Goal: Use online tool/utility: Utilize a website feature to perform a specific function

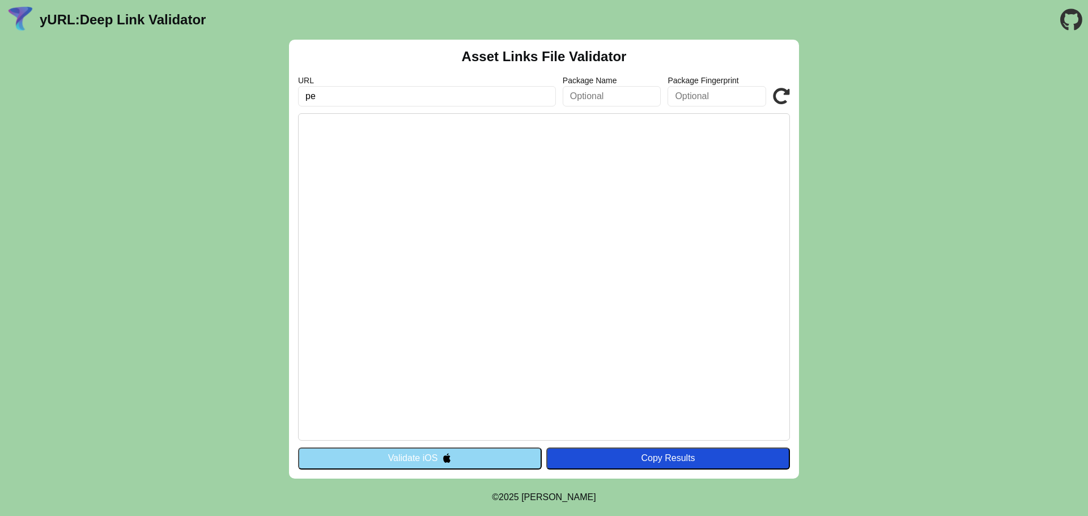
type input "р"
type input "https://ostk-prioprivat-web.infosysco.ru"
click at [781, 95] on icon at bounding box center [781, 96] width 17 height 17
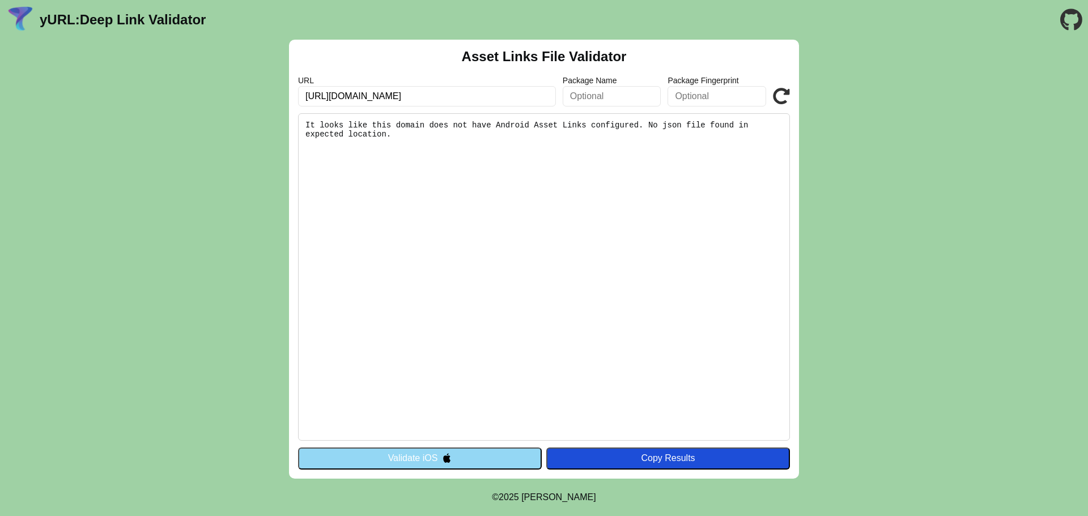
drag, startPoint x: 458, startPoint y: 139, endPoint x: 314, endPoint y: 124, distance: 144.8
click at [314, 124] on pre "It looks like this domain does not have Android Asset Links configured. No json…" at bounding box center [544, 276] width 492 height 327
click at [395, 131] on pre "It looks like this domain does not have Android Asset Links configured. No json…" at bounding box center [544, 276] width 492 height 327
drag, startPoint x: 357, startPoint y: 133, endPoint x: 381, endPoint y: 137, distance: 24.2
click at [380, 137] on pre "It looks like this domain does not have Android Asset Links configured. No json…" at bounding box center [544, 276] width 492 height 327
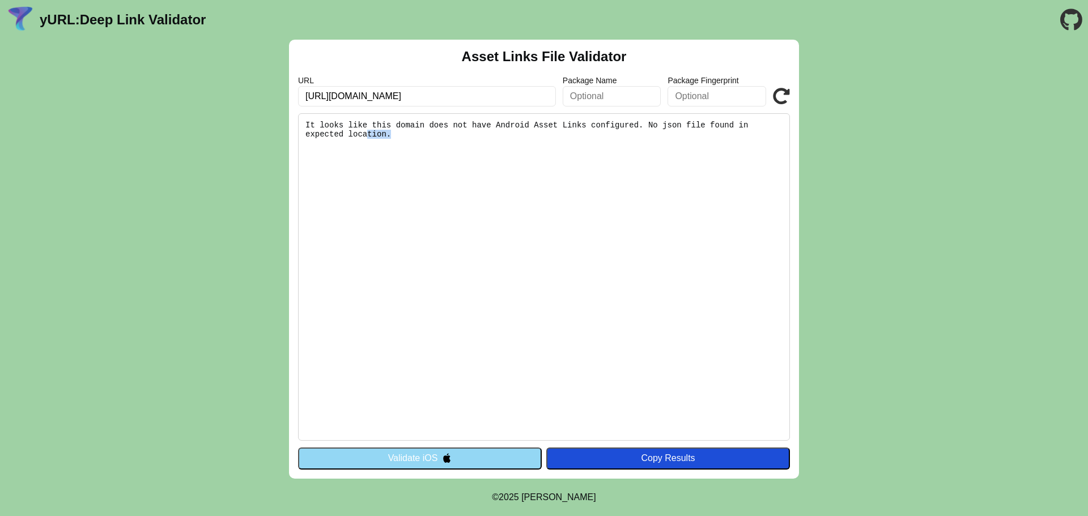
click at [383, 137] on pre "It looks like this domain does not have Android Asset Links configured. No json…" at bounding box center [544, 276] width 492 height 327
click at [469, 93] on input "https://ostk-prioprivat-web.infosysco.ru" at bounding box center [427, 96] width 258 height 20
type input "[URL][DOMAIN_NAME]"
click at [777, 99] on icon at bounding box center [781, 96] width 17 height 17
click at [435, 455] on button "Validate iOS" at bounding box center [420, 459] width 244 height 22
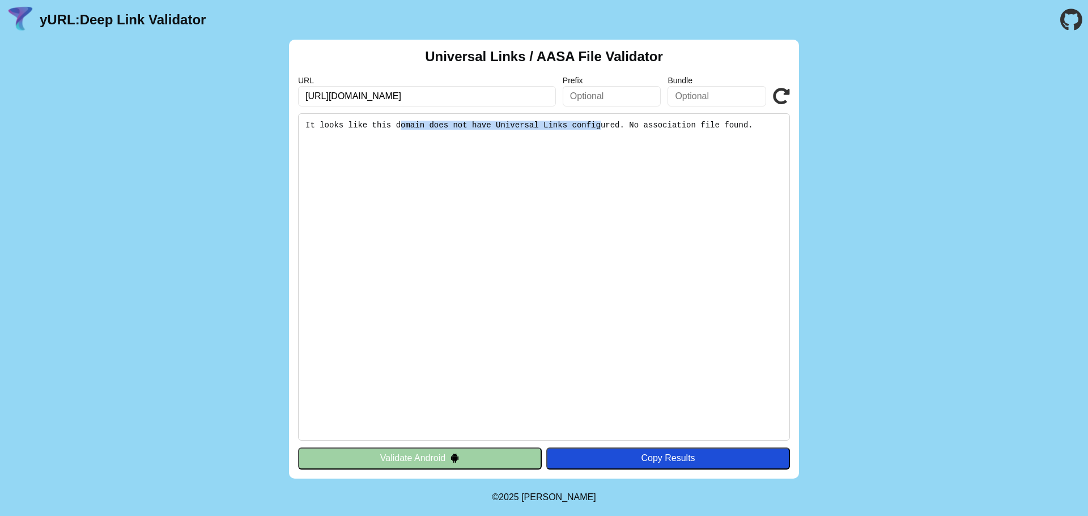
drag, startPoint x: 402, startPoint y: 128, endPoint x: 669, endPoint y: 124, distance: 267.4
click at [601, 125] on pre "It looks like this domain does not have Universal Links configured. No associat…" at bounding box center [544, 276] width 492 height 327
drag, startPoint x: 699, startPoint y: 123, endPoint x: 747, endPoint y: 122, distance: 48.2
click at [747, 122] on pre "It looks like this domain does not have Universal Links configured. No associat…" at bounding box center [544, 276] width 492 height 327
click at [604, 99] on input "text" at bounding box center [612, 96] width 99 height 20
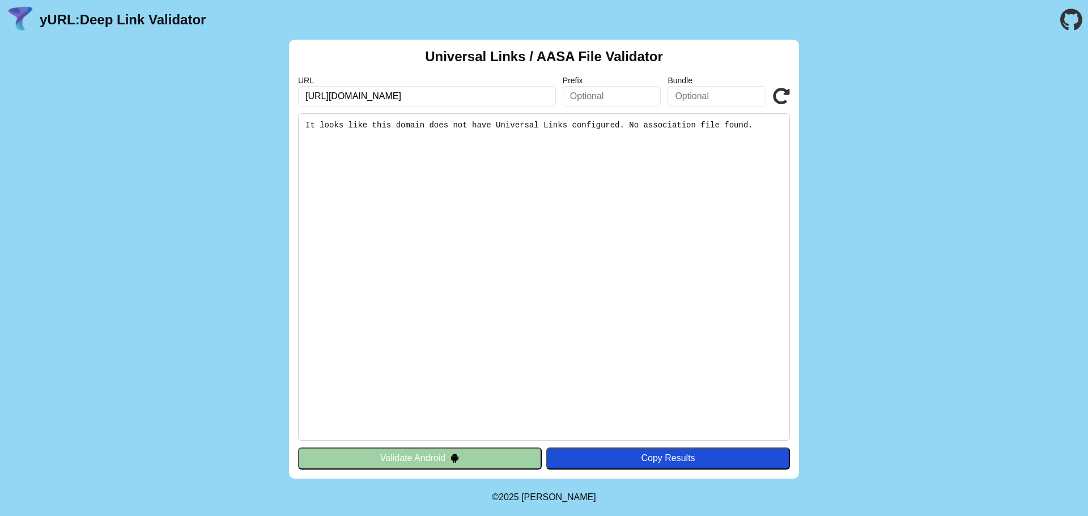
click at [720, 101] on input "text" at bounding box center [716, 96] width 99 height 20
click at [469, 459] on button "Validate Android" at bounding box center [420, 459] width 244 height 22
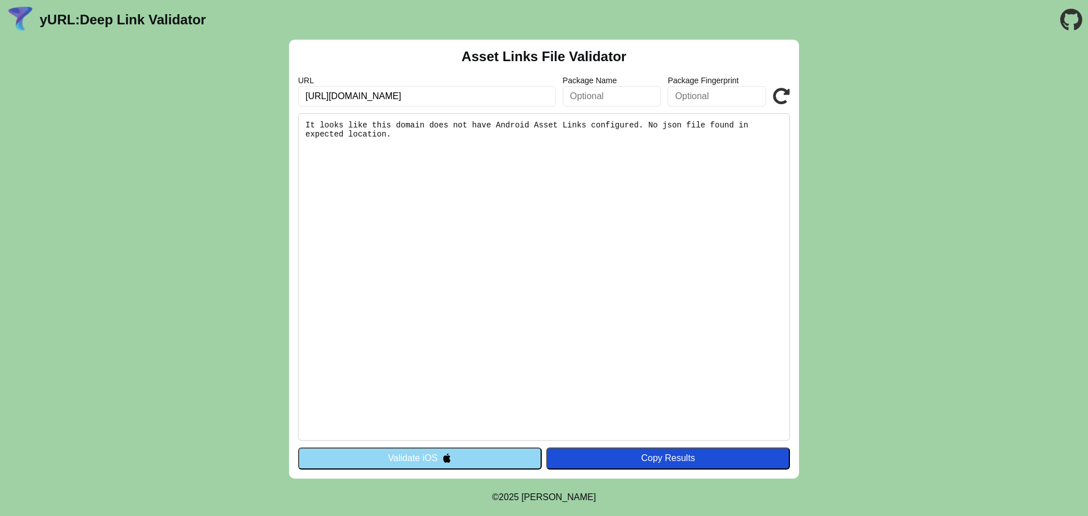
click at [453, 101] on input "[URL][DOMAIN_NAME]" at bounding box center [427, 96] width 258 height 20
click at [476, 97] on input "[URL][DOMAIN_NAME]" at bounding box center [427, 96] width 258 height 20
drag, startPoint x: 380, startPoint y: 101, endPoint x: 220, endPoint y: 93, distance: 160.5
click at [220, 93] on div "Asset Links File Validator URL https://ostk-prioprivat-web.infosysco.ru/ Packag…" at bounding box center [544, 259] width 1088 height 439
click at [654, 458] on div "Copy Results" at bounding box center [668, 458] width 232 height 10
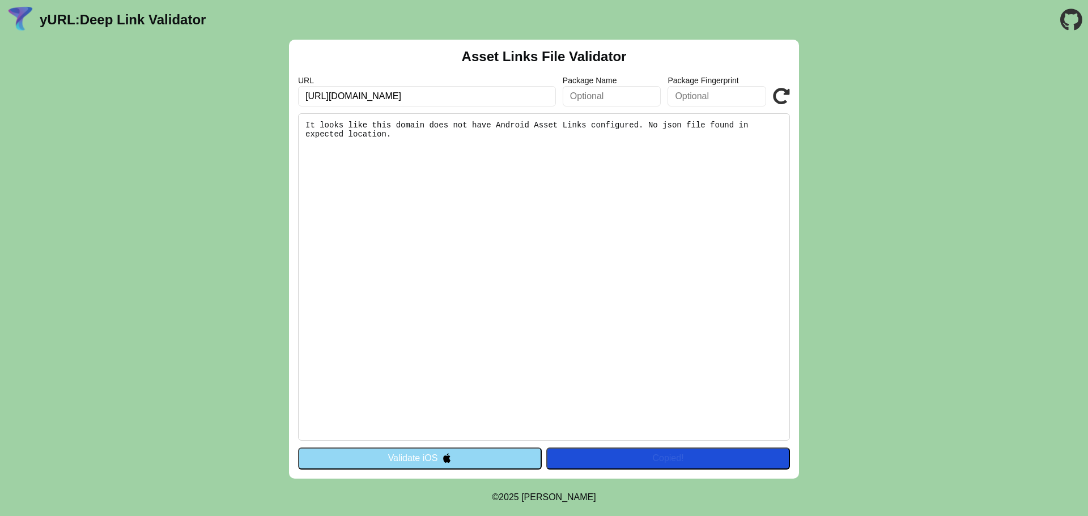
click at [785, 93] on icon at bounding box center [781, 96] width 17 height 17
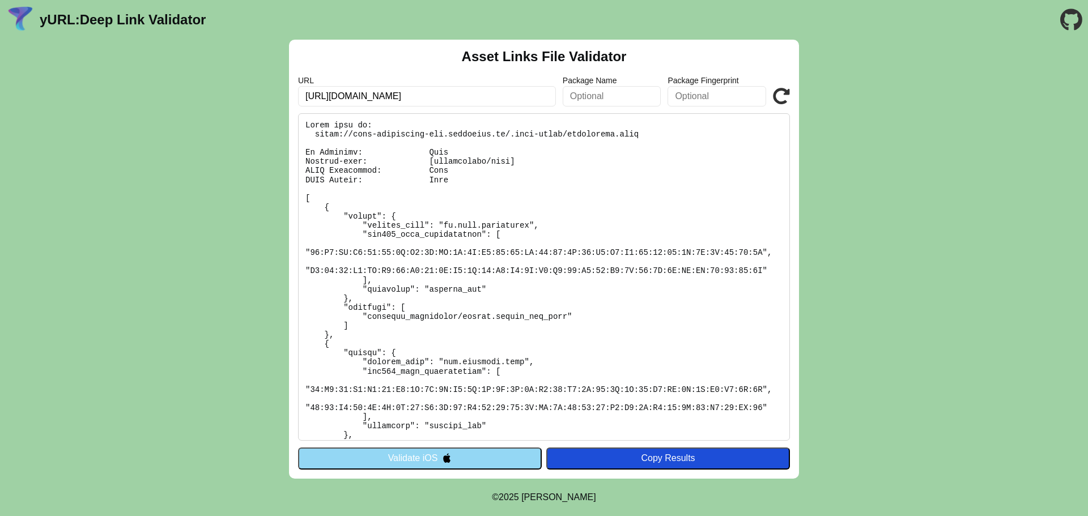
click at [579, 104] on input "text" at bounding box center [612, 96] width 99 height 20
type input "ru.prio.prioprivat"
click at [743, 100] on input "text" at bounding box center [716, 96] width 99 height 20
click at [704, 96] on input "text" at bounding box center [716, 96] width 99 height 20
paste input "E7:40:62:B0:BB:A0:48:D3:06:7C:E6:5D:95:B9:C9:2E:C0:B7:25:F5:52:D9:4D:92:8D:7D:D…"
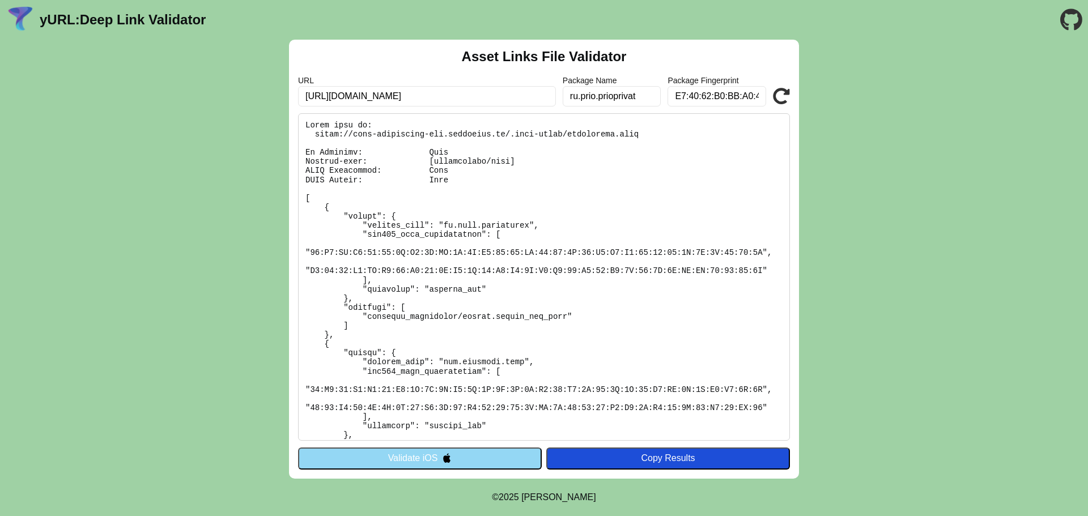
type input "E7:40:62:B0:BB:A0:48:D3:06:7C:E6:5D:95:B9:C9:2E:C0:B7:25:F5:52:D9:4D:92:8D:7D:D…"
click at [787, 99] on icon at bounding box center [781, 96] width 17 height 17
click at [614, 105] on input "text" at bounding box center [612, 96] width 99 height 20
type input "ru.prio.prioprivat"
click at [704, 90] on input "text" at bounding box center [716, 96] width 99 height 20
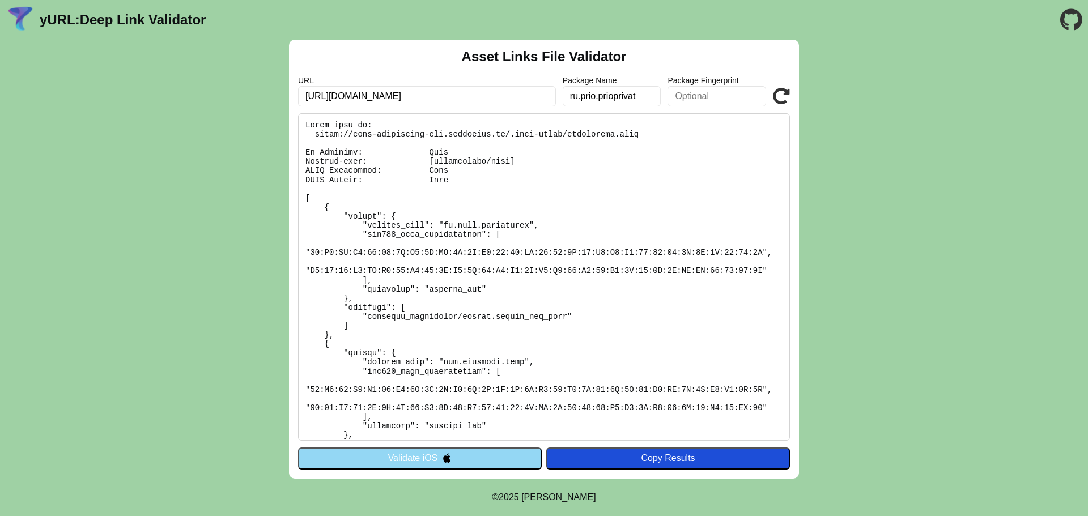
paste input "E7:40:62:B0:BB:A0:48:D3:06:7C:E6:5D:95:B9:C9:2E:C0:B7:25:F5:52:D9:4D:92:8D:7D:D…"
type input "E7:40:62:B0:BB:A0:48:D3:06:7C:E6:5D:95:B9:C9:2E:C0:B7:25:F5:52:D9:4D:92:8D:7D:D…"
click at [782, 99] on icon at bounding box center [781, 96] width 17 height 17
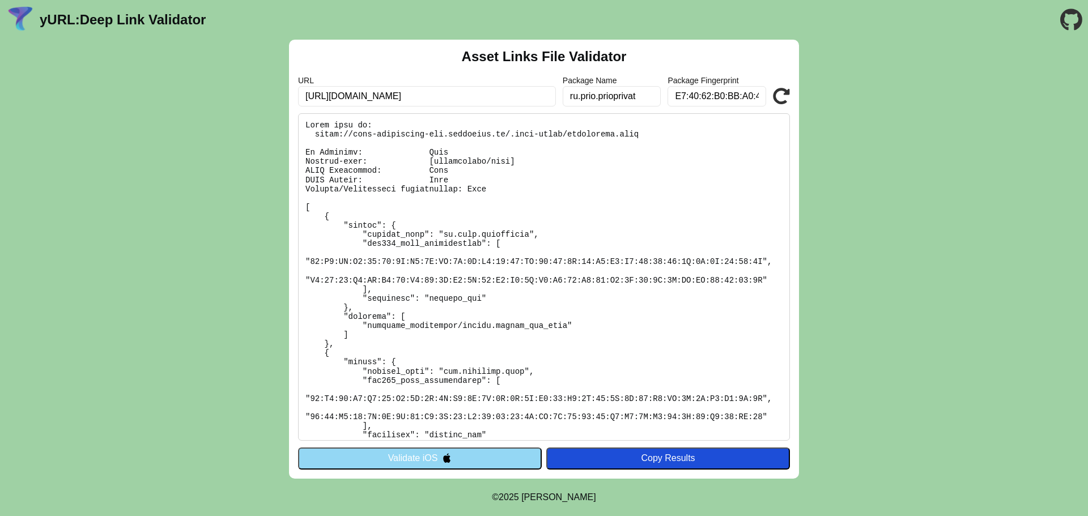
click at [495, 190] on pre at bounding box center [544, 276] width 492 height 327
drag, startPoint x: 496, startPoint y: 189, endPoint x: 298, endPoint y: 185, distance: 198.3
click at [298, 185] on pre at bounding box center [544, 276] width 492 height 327
click at [506, 458] on button "Validate iOS" at bounding box center [420, 459] width 244 height 22
click at [426, 460] on button "Validate iOS" at bounding box center [420, 459] width 244 height 22
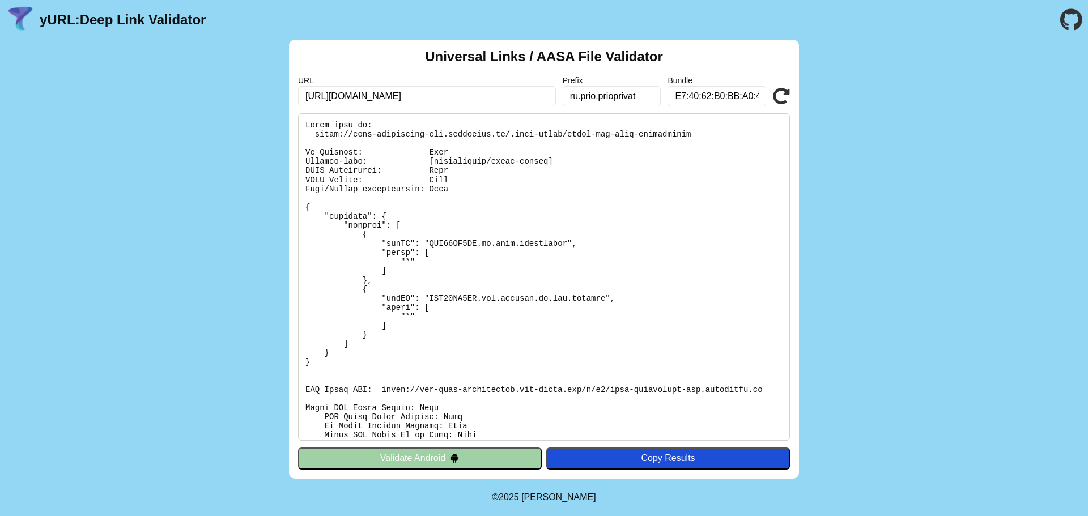
click at [728, 92] on input "E7:40:62:B0:BB:A0:48:D3:06:7C:E6:5D:95:B9:C9:2E:C0:B7:25:F5:52:D9:4D:92:8D:7D:D…" at bounding box center [716, 96] width 99 height 20
click at [716, 97] on input "E7:40:62:B0:BB:A0:48:D3:06:7C:E6:5D:95:B9:C9:2E:C0:B7:25:F5:52:D9:4D:92:8D:7D:D…" at bounding box center [716, 96] width 99 height 20
type input "f"
click at [684, 94] on input "text" at bounding box center [716, 96] width 99 height 20
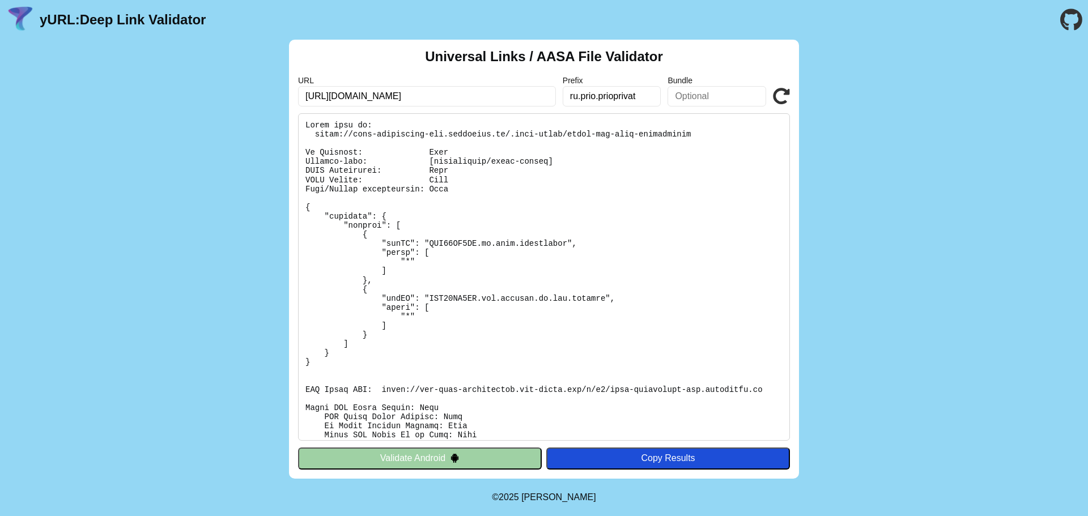
click at [789, 98] on icon at bounding box center [781, 96] width 17 height 17
drag, startPoint x: 626, startPoint y: 98, endPoint x: 502, endPoint y: 97, distance: 124.1
click at [499, 97] on div "URL https://ostk-prioprivat-web.infosysco.ru/ Prefix ru.prio.prioprivat Bundle …" at bounding box center [544, 91] width 492 height 31
click at [778, 99] on icon at bounding box center [781, 96] width 17 height 17
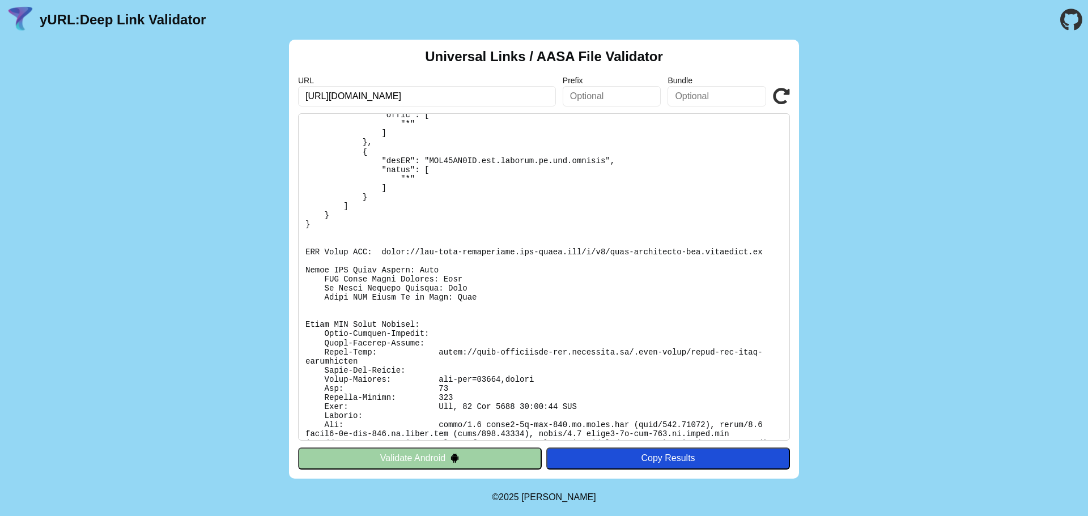
scroll to position [149, 0]
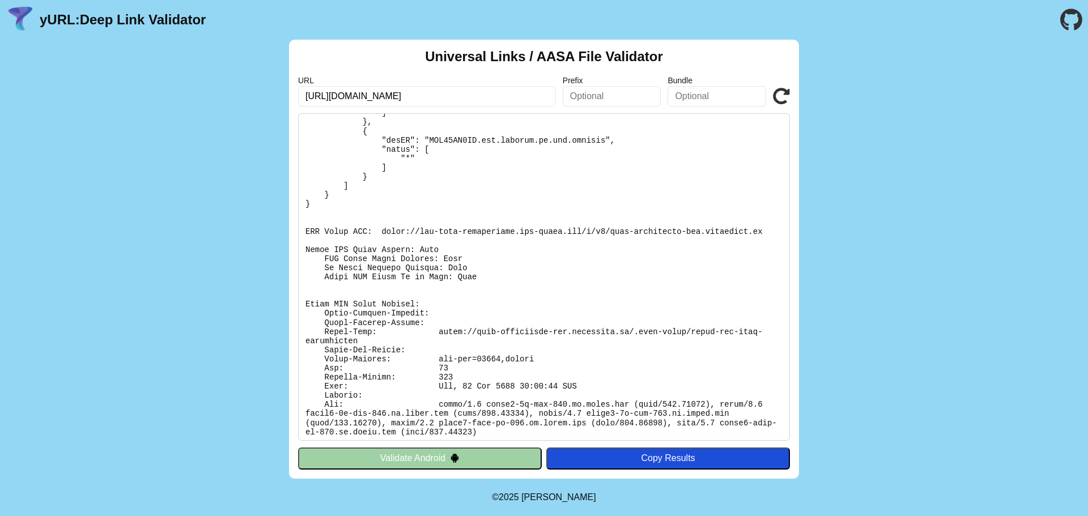
click at [414, 275] on pre at bounding box center [544, 276] width 492 height 327
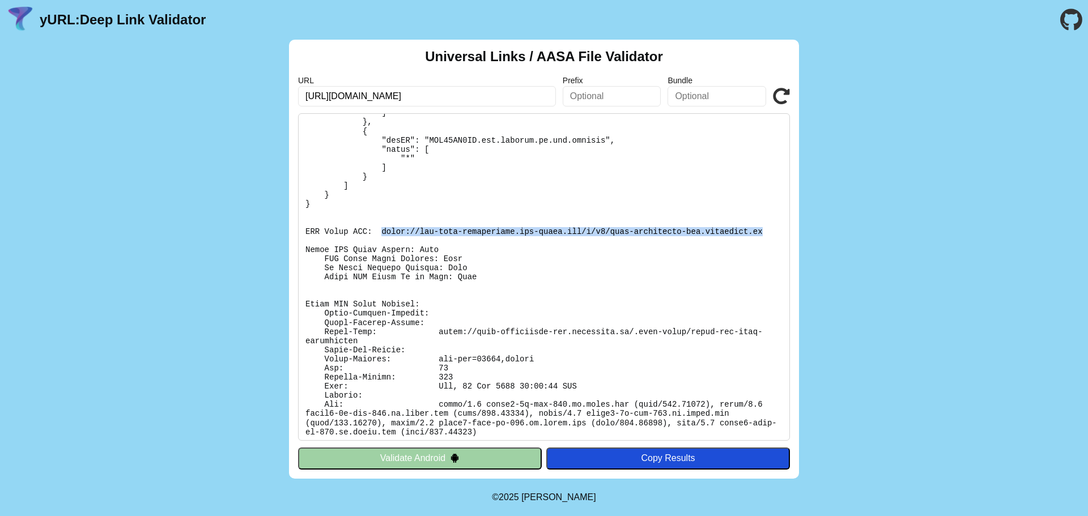
drag, startPoint x: 384, startPoint y: 228, endPoint x: 767, endPoint y: 228, distance: 382.4
click at [767, 228] on pre at bounding box center [544, 276] width 492 height 327
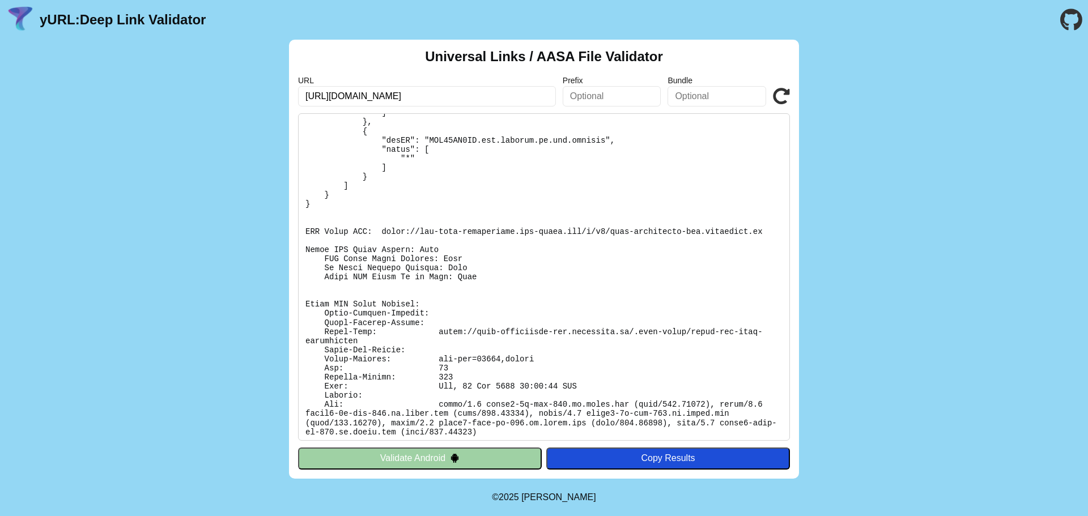
click at [391, 278] on pre at bounding box center [544, 276] width 492 height 327
click at [372, 257] on pre at bounding box center [544, 276] width 492 height 327
click at [359, 264] on pre at bounding box center [544, 276] width 492 height 327
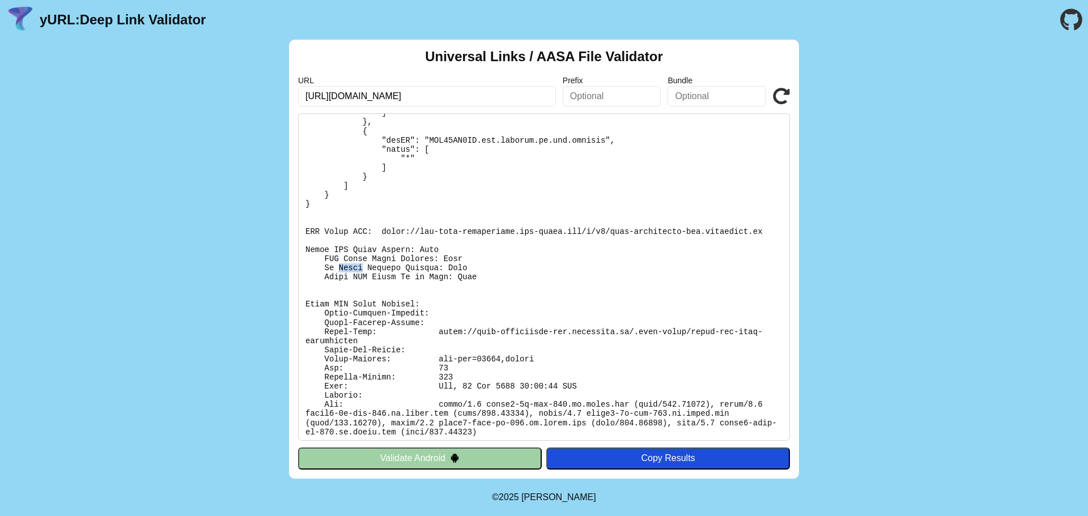
click at [359, 264] on pre at bounding box center [544, 276] width 492 height 327
drag, startPoint x: 320, startPoint y: 263, endPoint x: 436, endPoint y: 263, distance: 116.1
click at [436, 263] on pre at bounding box center [544, 276] width 492 height 327
drag, startPoint x: 460, startPoint y: 262, endPoint x: 489, endPoint y: 263, distance: 28.9
click at [489, 263] on pre at bounding box center [544, 276] width 492 height 327
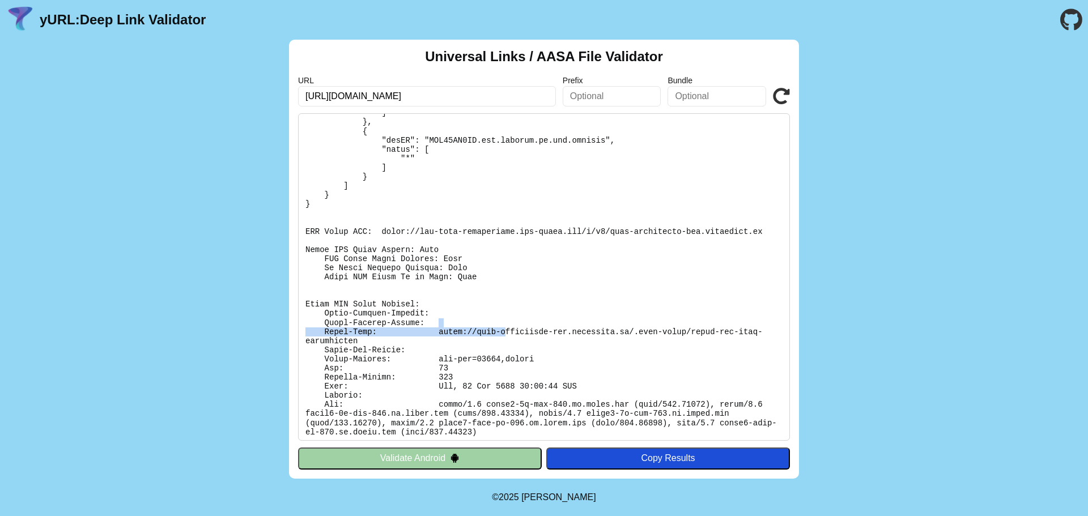
drag, startPoint x: 444, startPoint y: 323, endPoint x: 505, endPoint y: 332, distance: 61.8
click at [505, 332] on pre at bounding box center [544, 276] width 492 height 327
click at [503, 334] on pre at bounding box center [544, 276] width 492 height 327
drag, startPoint x: 443, startPoint y: 326, endPoint x: 444, endPoint y: 334, distance: 8.0
click at [444, 334] on pre at bounding box center [544, 276] width 492 height 327
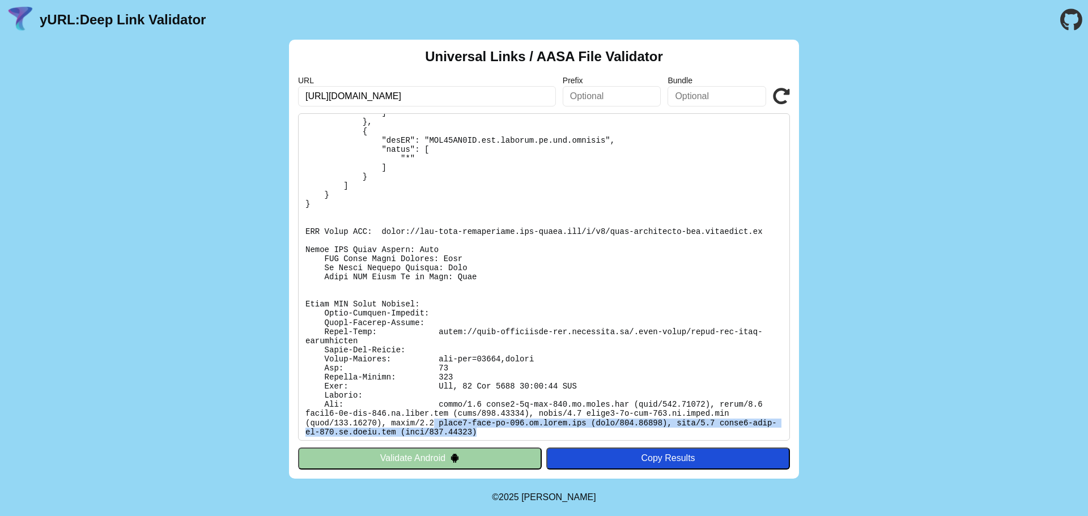
drag, startPoint x: 517, startPoint y: 433, endPoint x: 432, endPoint y: 418, distance: 86.4
click at [432, 418] on pre at bounding box center [544, 276] width 492 height 327
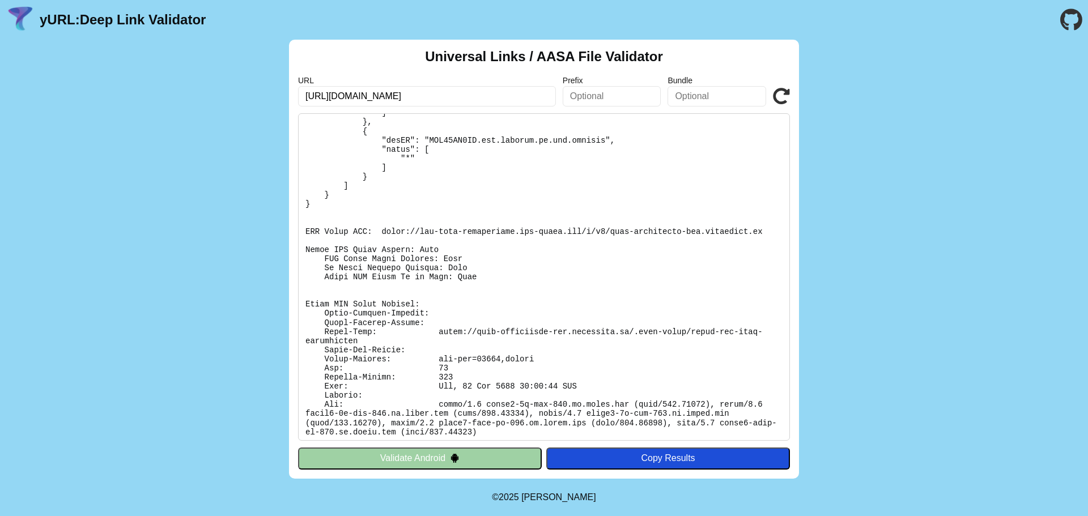
click at [475, 412] on pre at bounding box center [544, 276] width 492 height 327
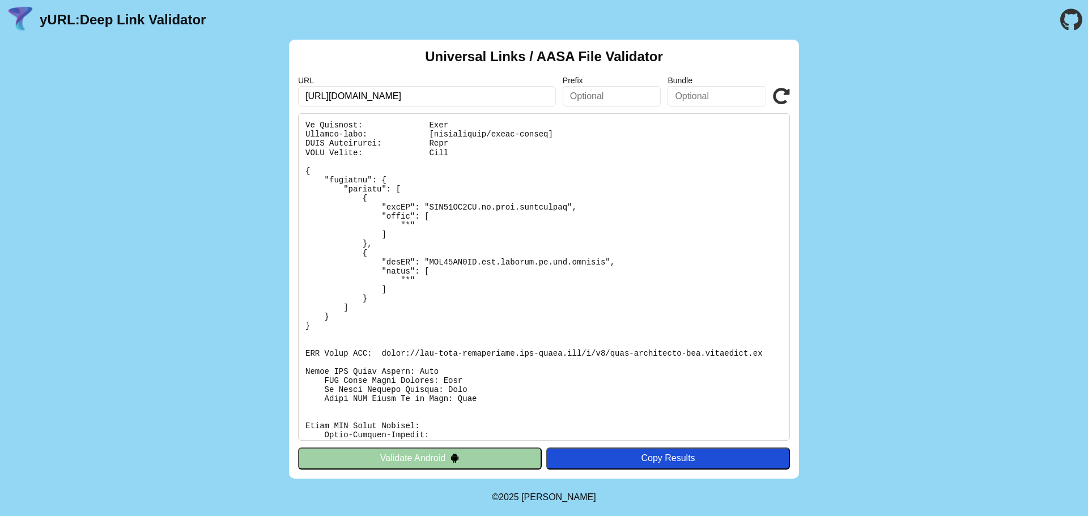
scroll to position [0, 0]
